Goal: Task Accomplishment & Management: Use online tool/utility

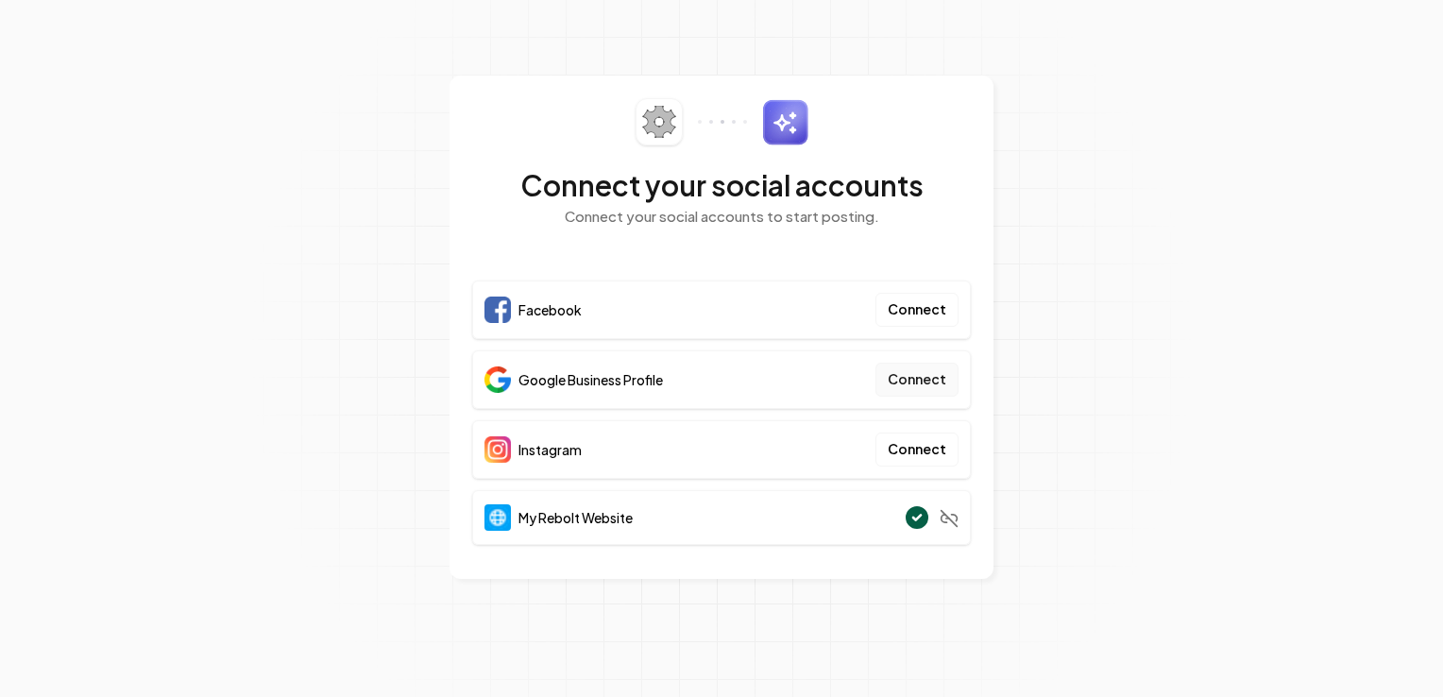
click at [895, 384] on button "Connect" at bounding box center [917, 380] width 83 height 34
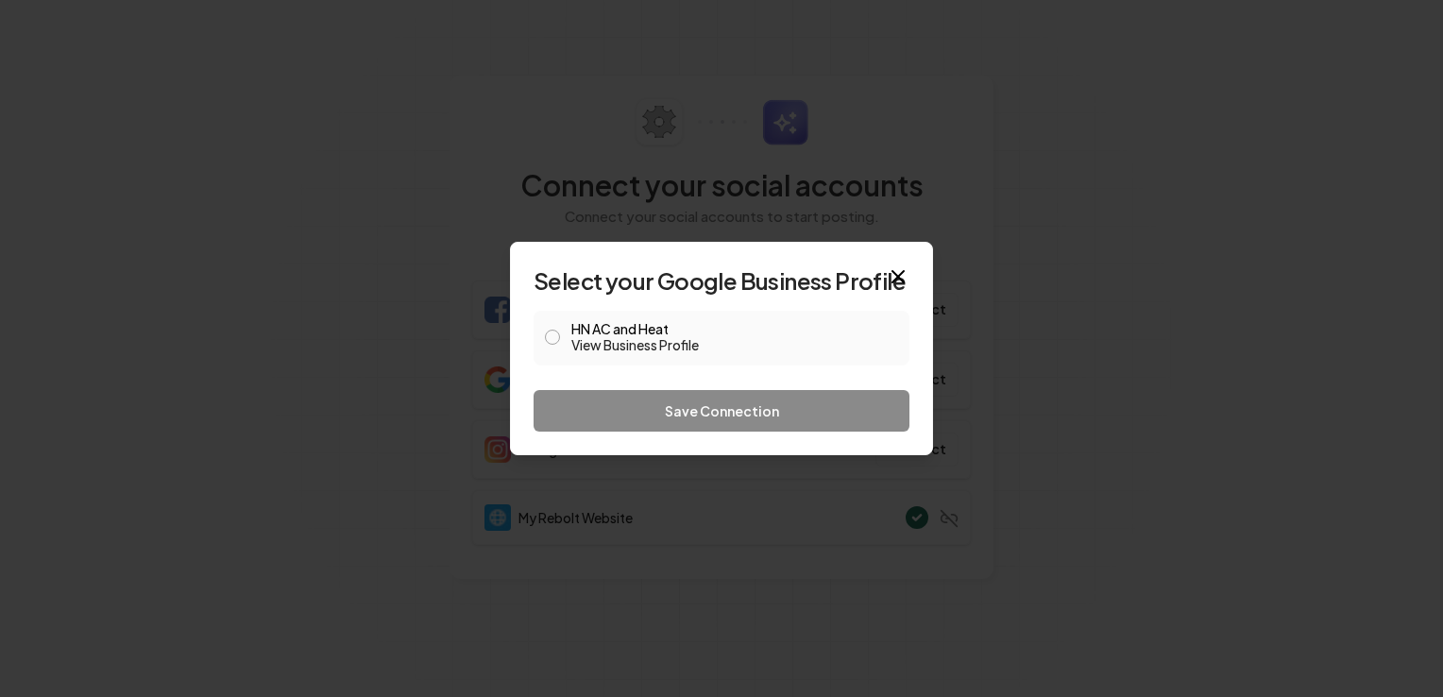
click at [548, 338] on button "HN AC and Heat View Business Profile" at bounding box center [552, 337] width 15 height 15
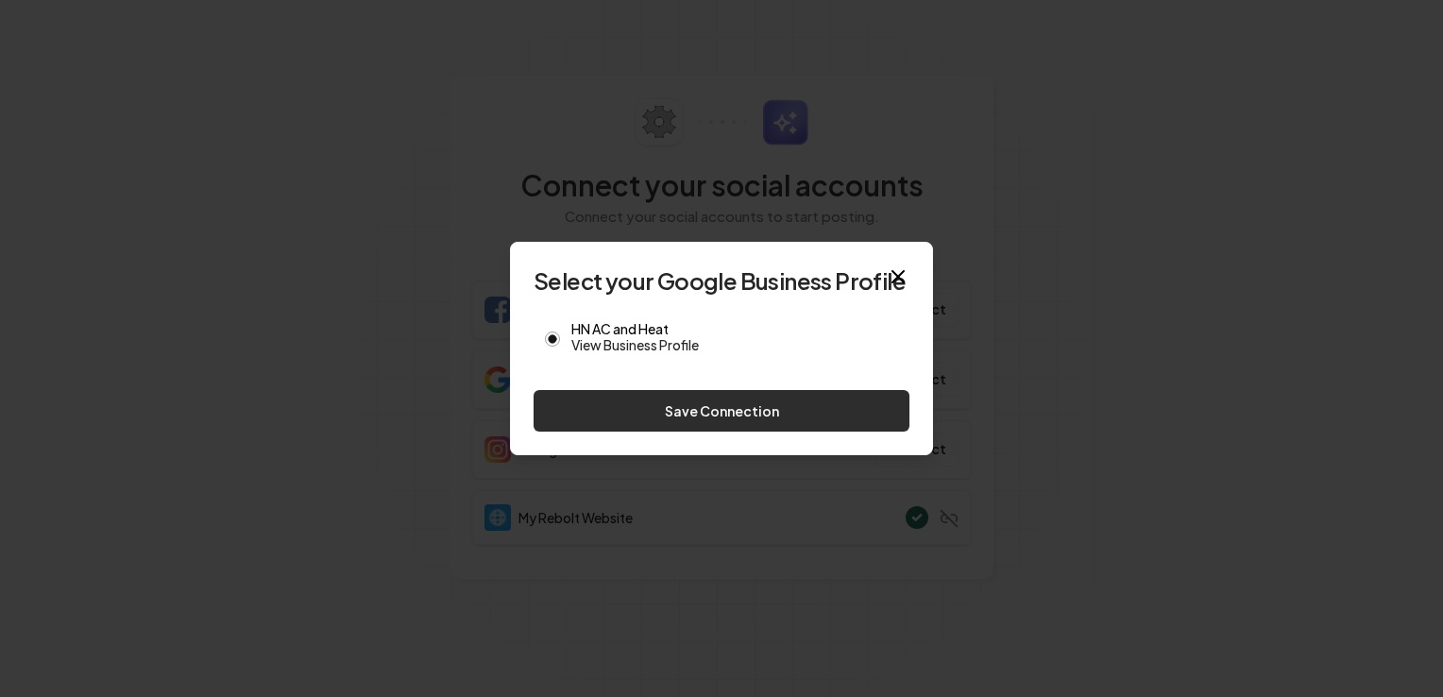
click at [701, 413] on button "Save Connection" at bounding box center [722, 411] width 376 height 42
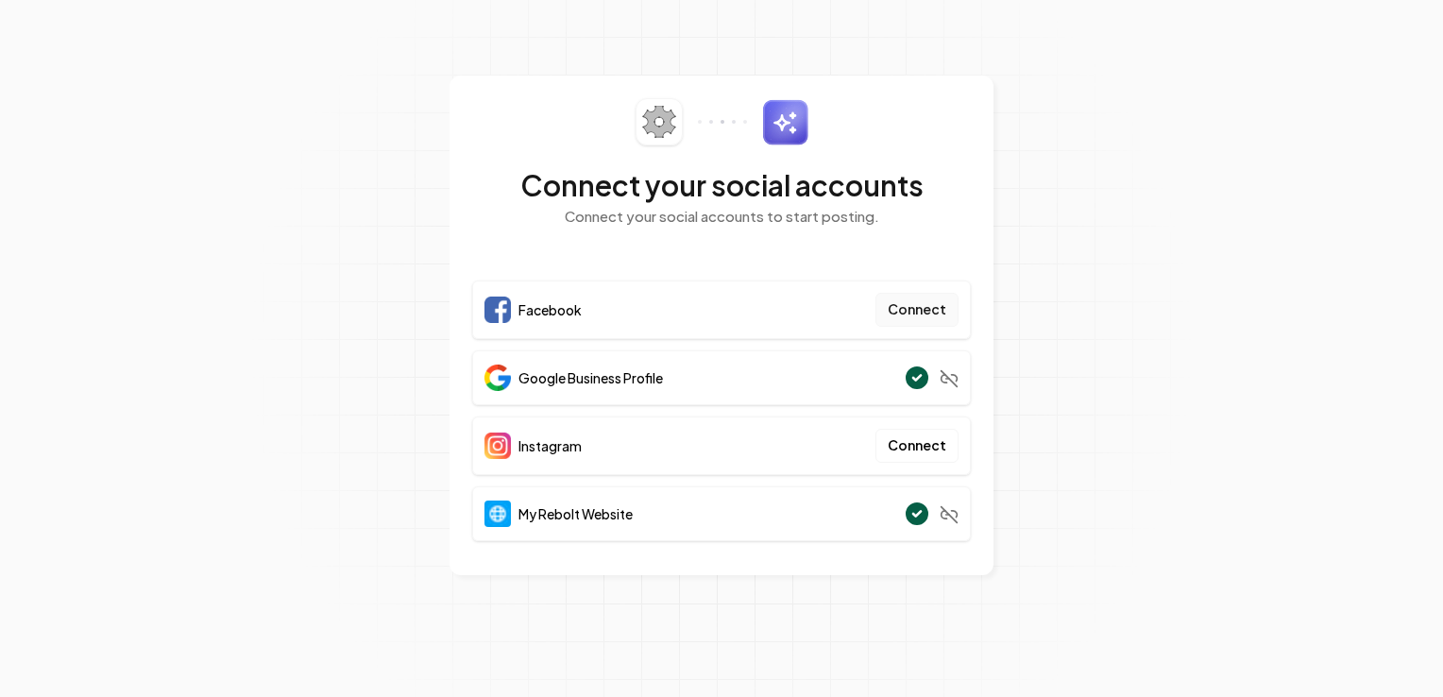
click at [919, 315] on button "Connect" at bounding box center [917, 310] width 83 height 34
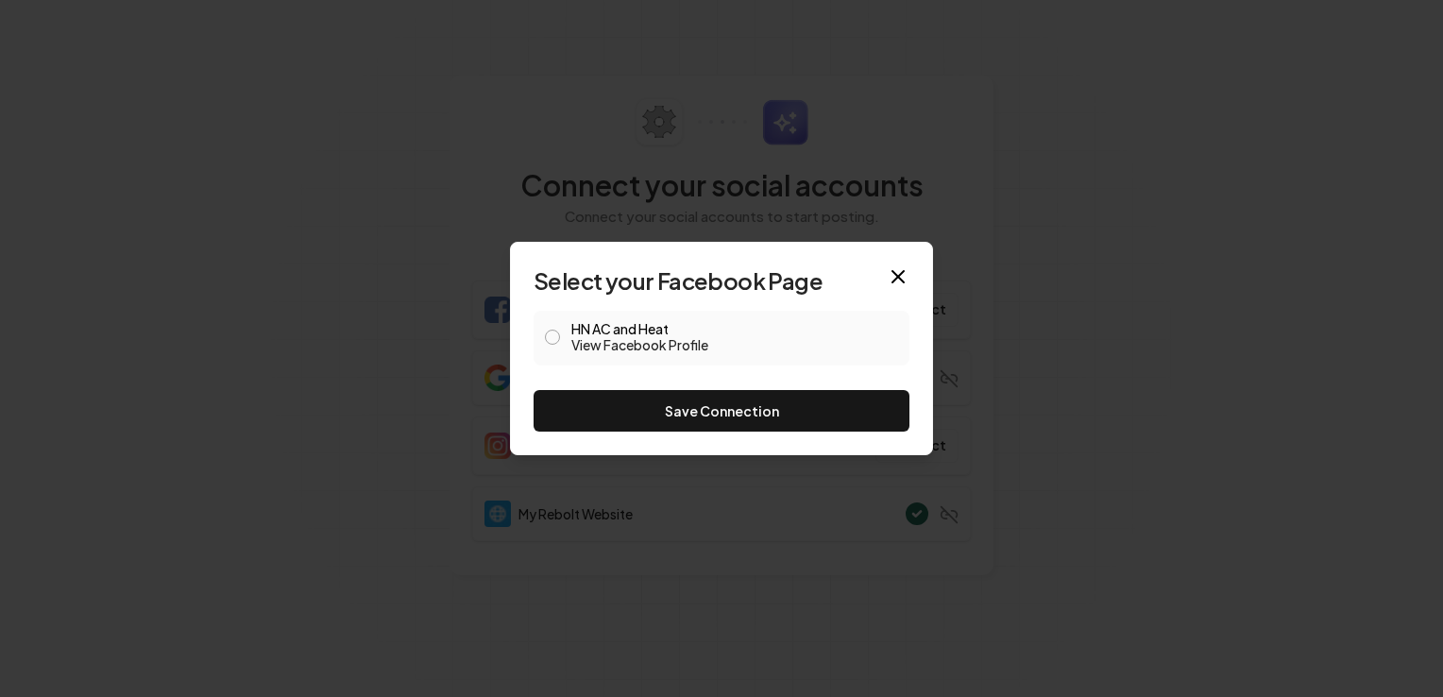
click at [554, 333] on button "HN AC and Heat View Facebook Profile" at bounding box center [552, 337] width 15 height 15
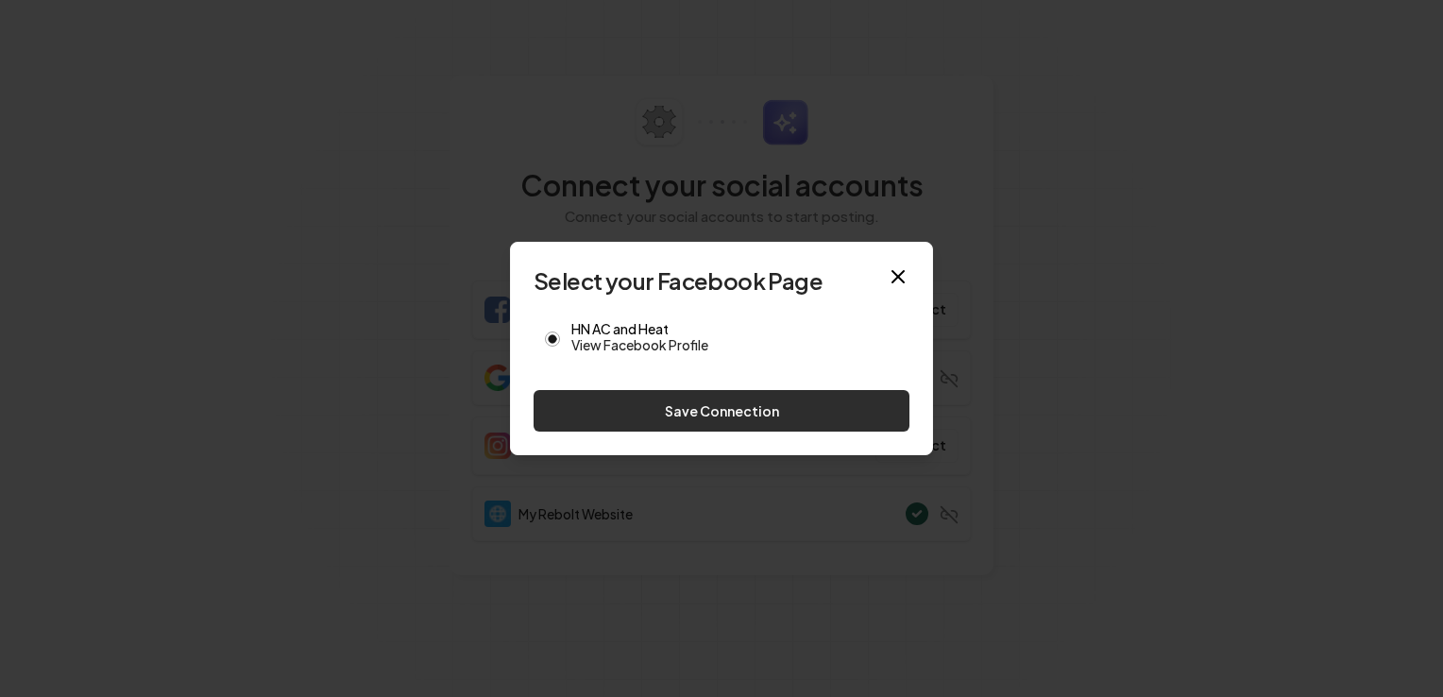
click at [700, 413] on button "Save Connection" at bounding box center [722, 411] width 376 height 42
